Goal: Register for event/course

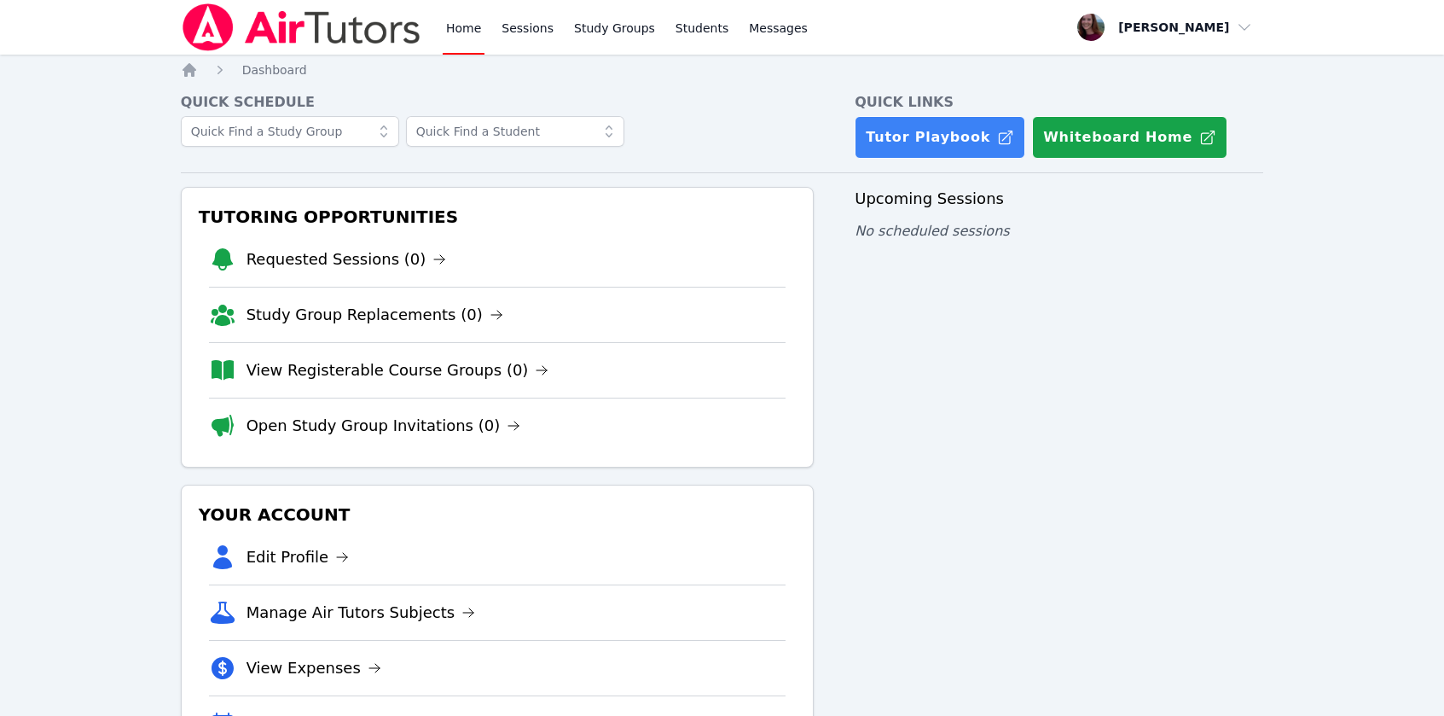
click at [765, 537] on li "Edit Profile" at bounding box center [498, 557] width 578 height 55
click at [377, 379] on link "View Registerable Course Groups (0)" at bounding box center [398, 370] width 303 height 24
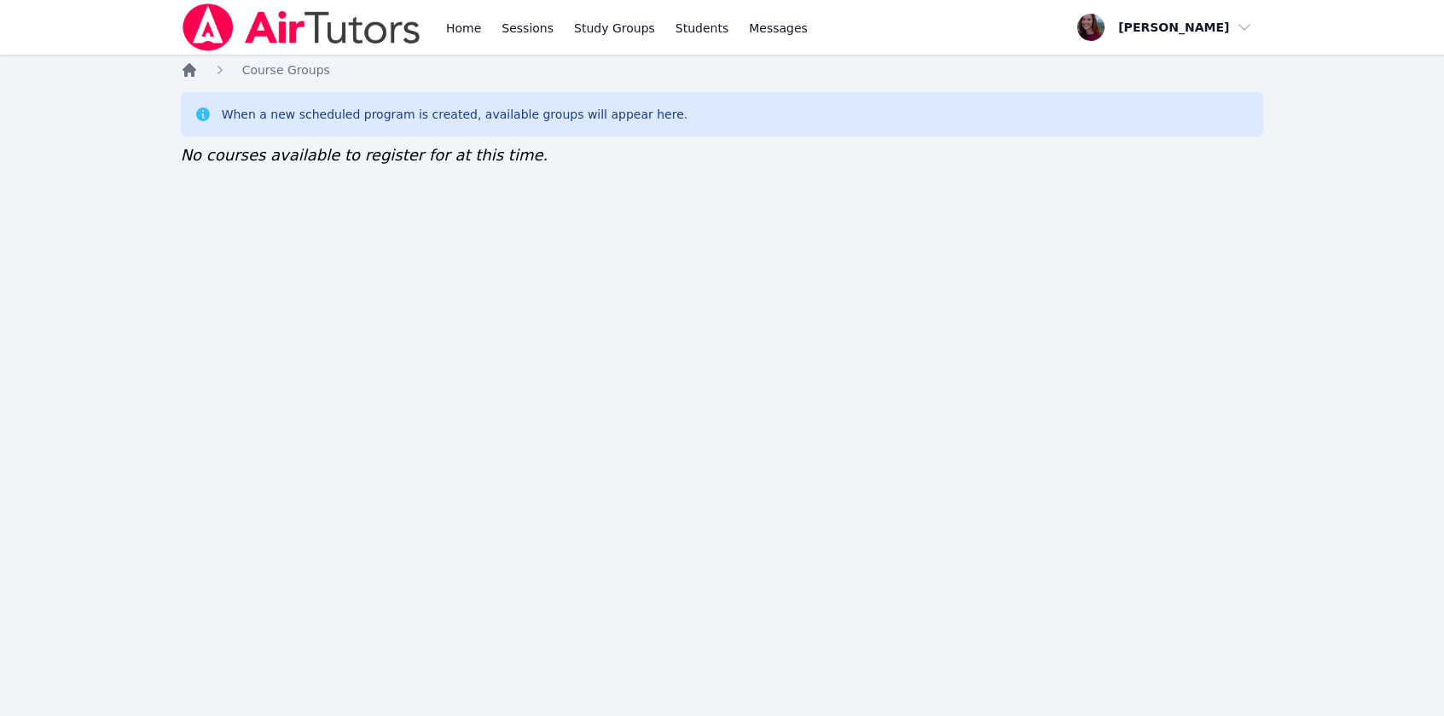
click at [194, 71] on icon "Breadcrumb" at bounding box center [189, 69] width 17 height 17
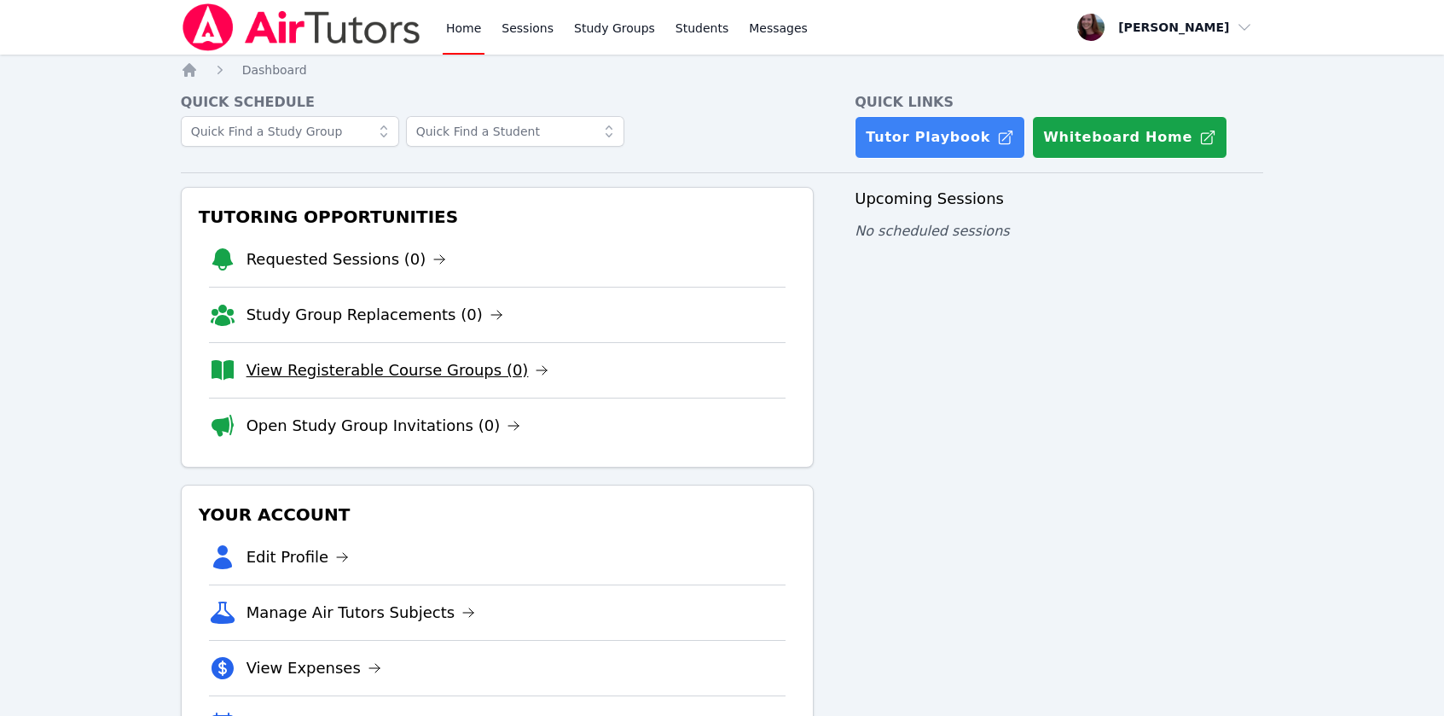
click at [335, 369] on link "View Registerable Course Groups (0)" at bounding box center [398, 370] width 303 height 24
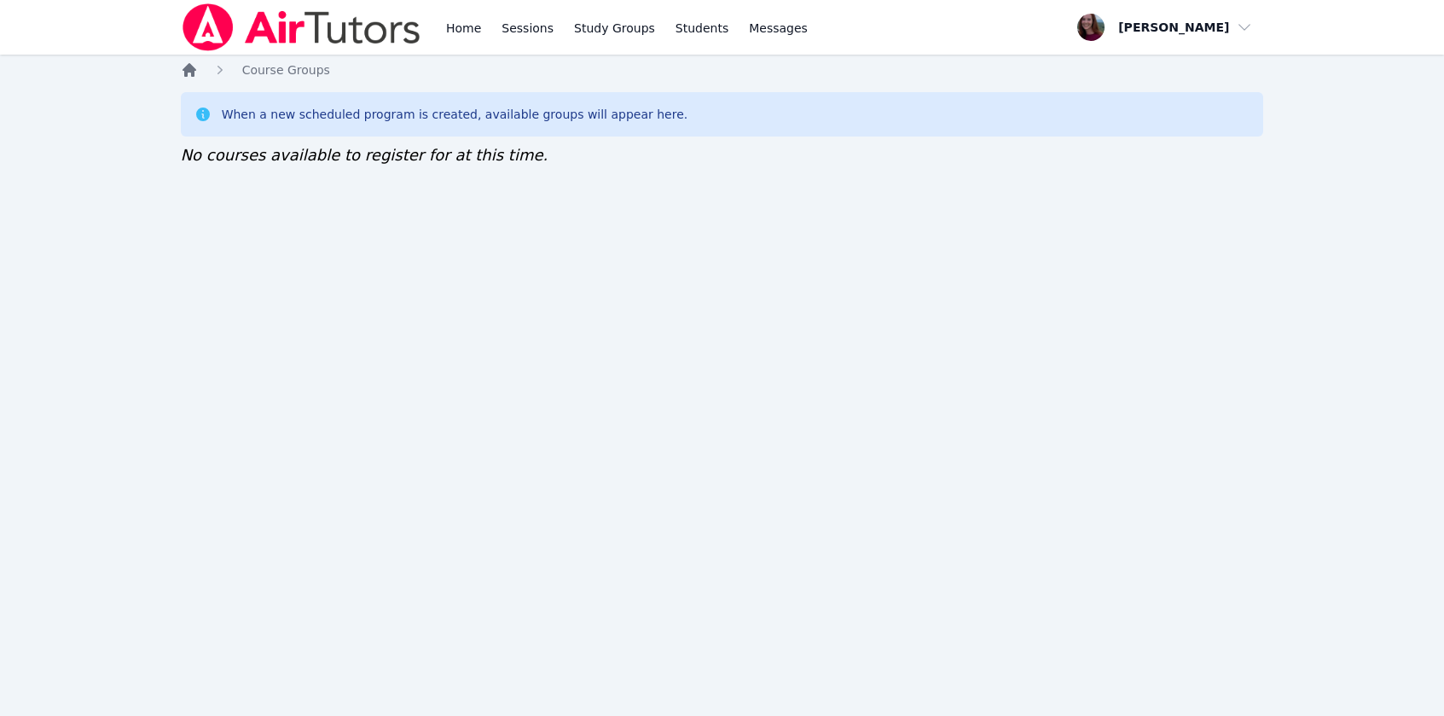
click at [187, 74] on icon "Breadcrumb" at bounding box center [190, 70] width 14 height 14
